Goal: Task Accomplishment & Management: Use online tool/utility

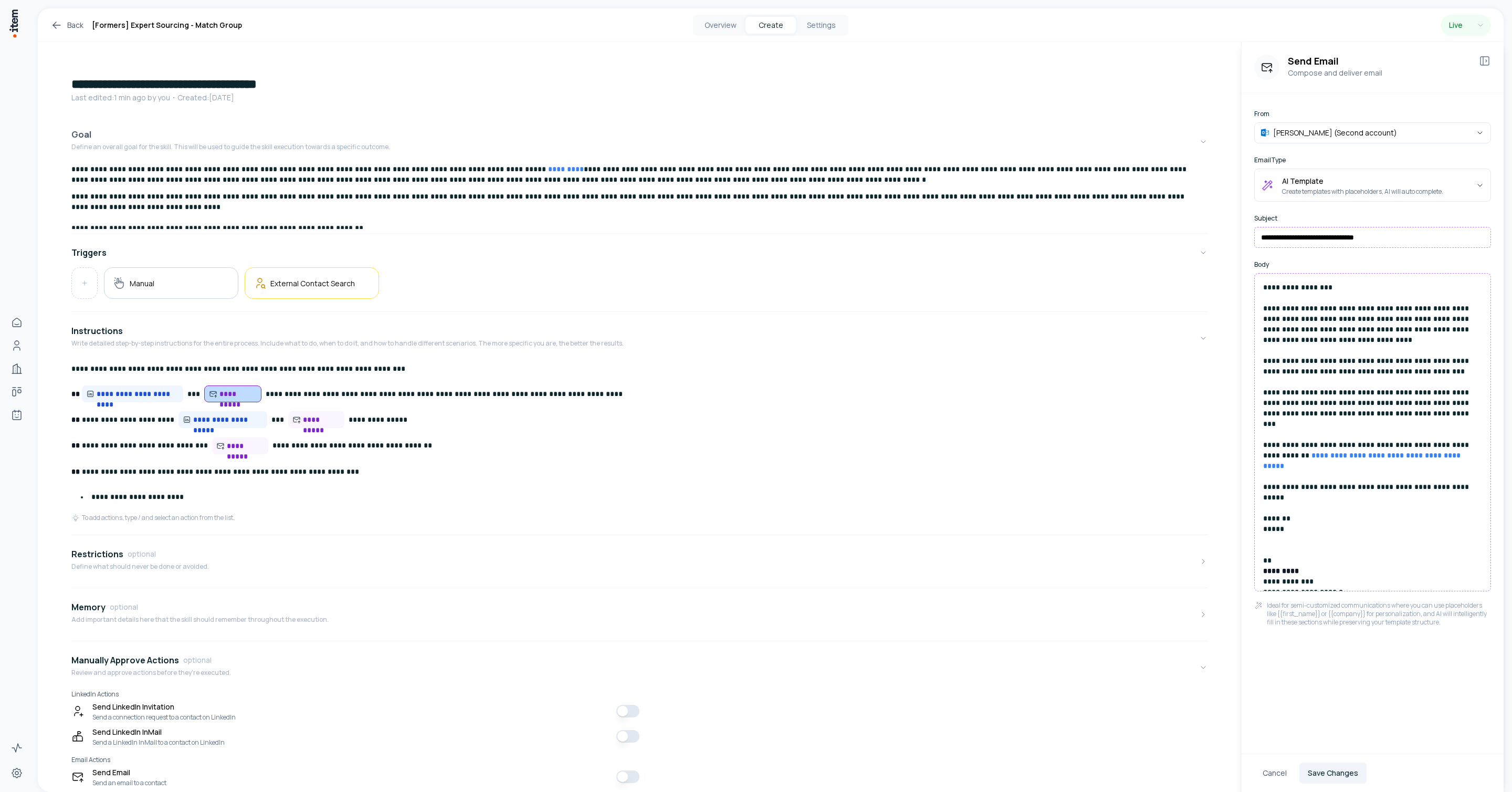
click at [993, 132] on button "Goal Define an overall goal for the skill. This will be used to guide the skill…" at bounding box center [640, 141] width 1136 height 44
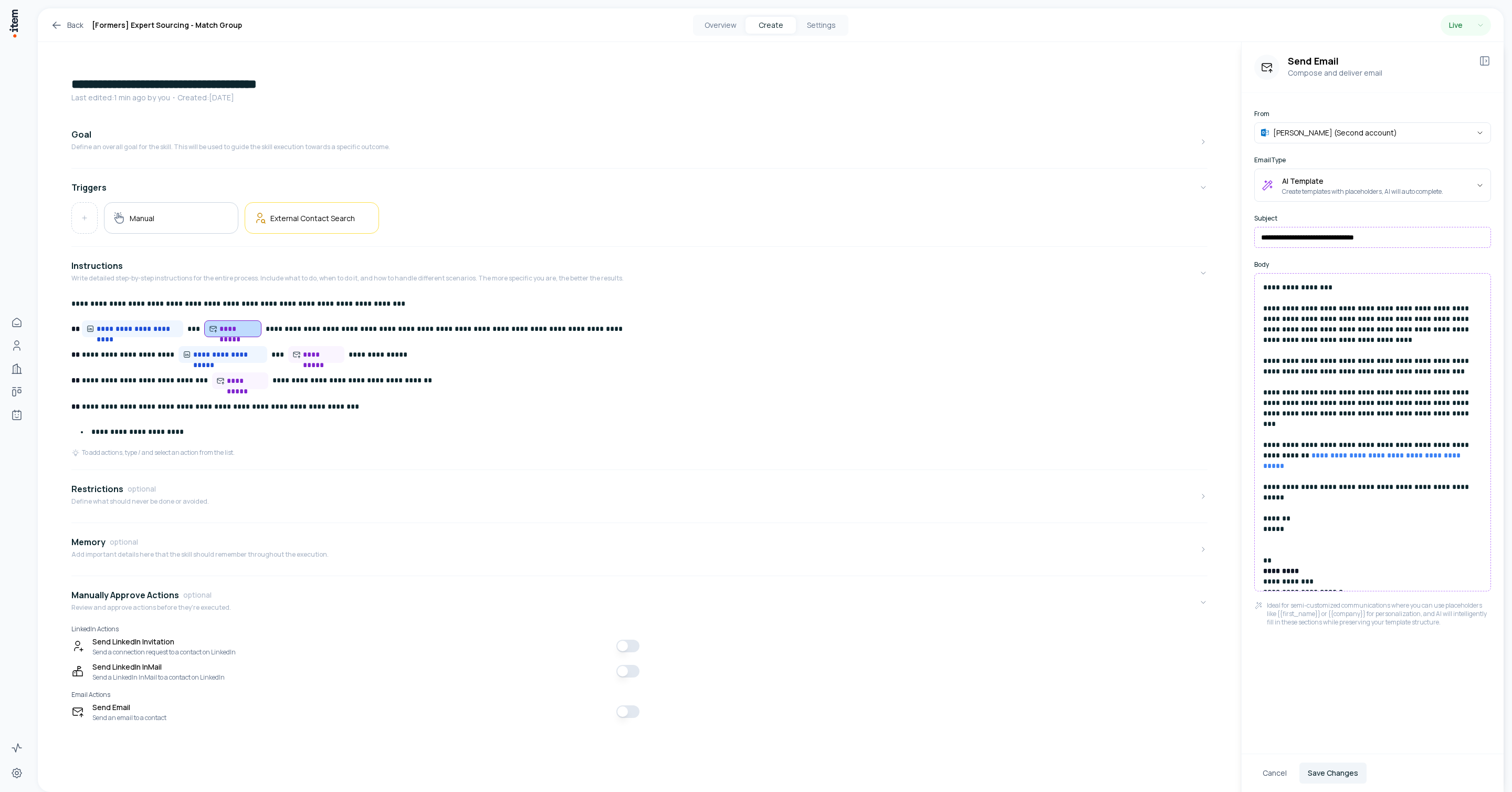
click at [73, 31] on link "Back" at bounding box center [67, 25] width 33 height 12
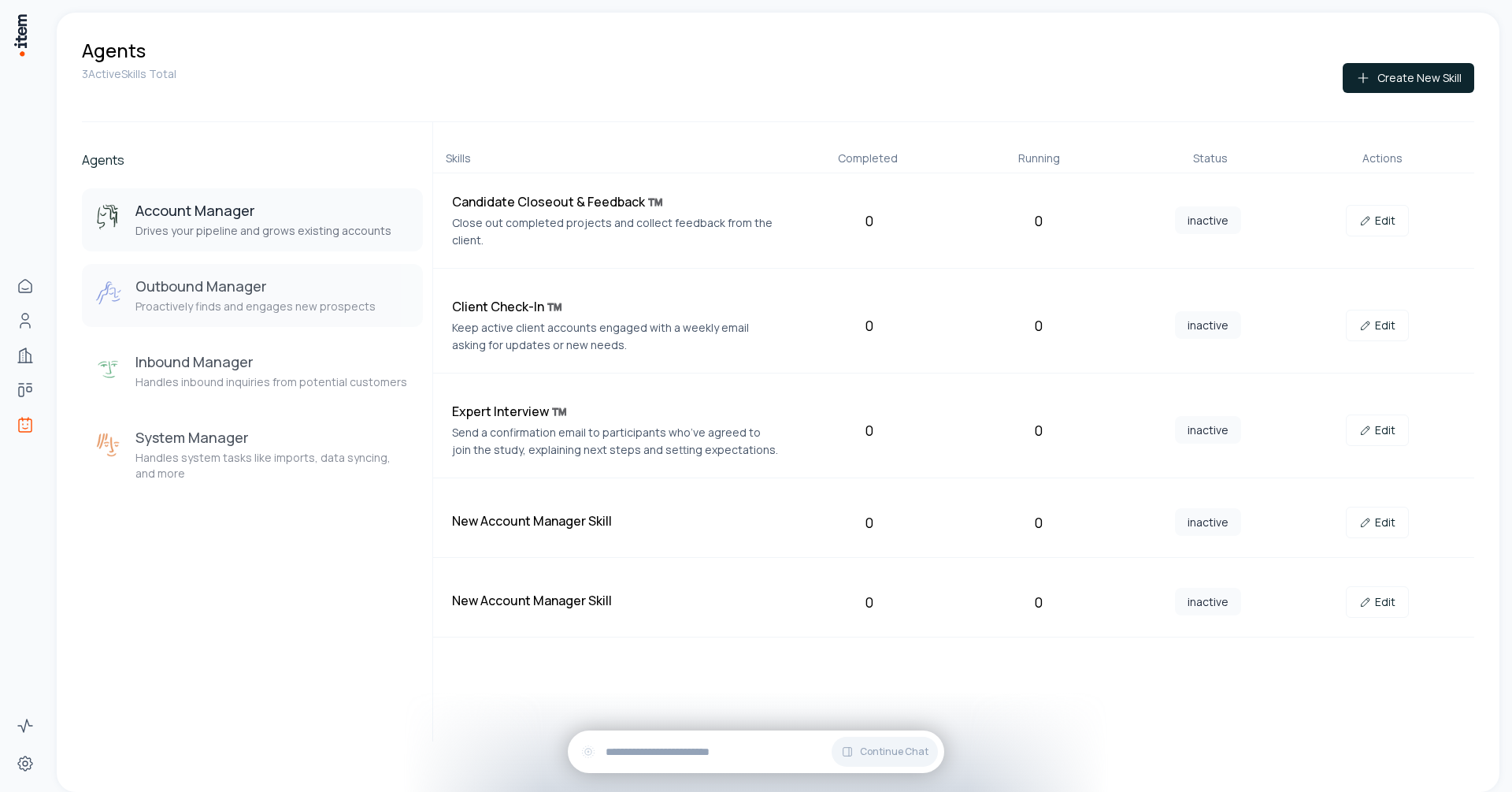
click at [256, 292] on h3 "Outbound Manager" at bounding box center [255, 285] width 240 height 19
